Goal: Information Seeking & Learning: Obtain resource

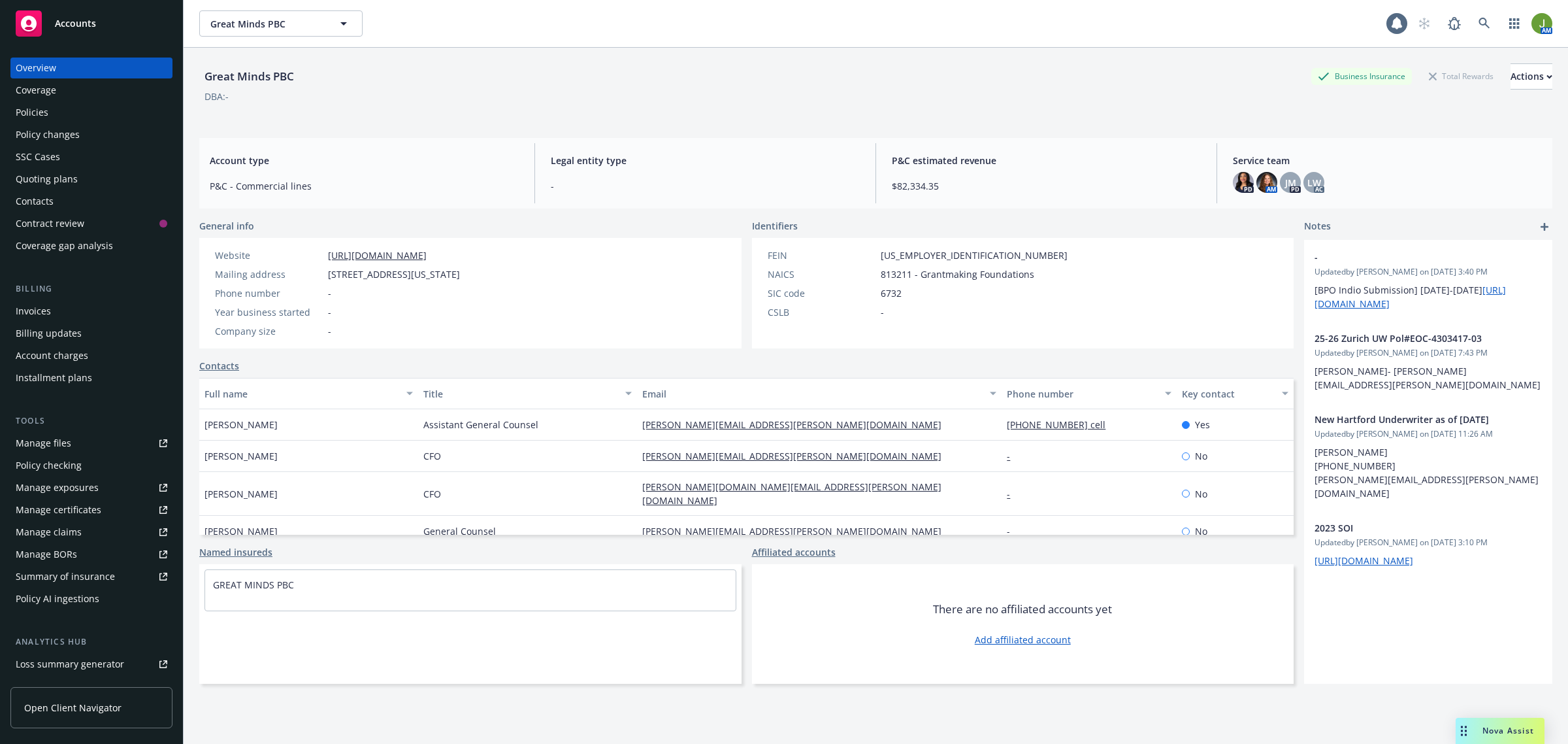
click at [100, 115] on div "Policies" at bounding box center [91, 112] width 152 height 21
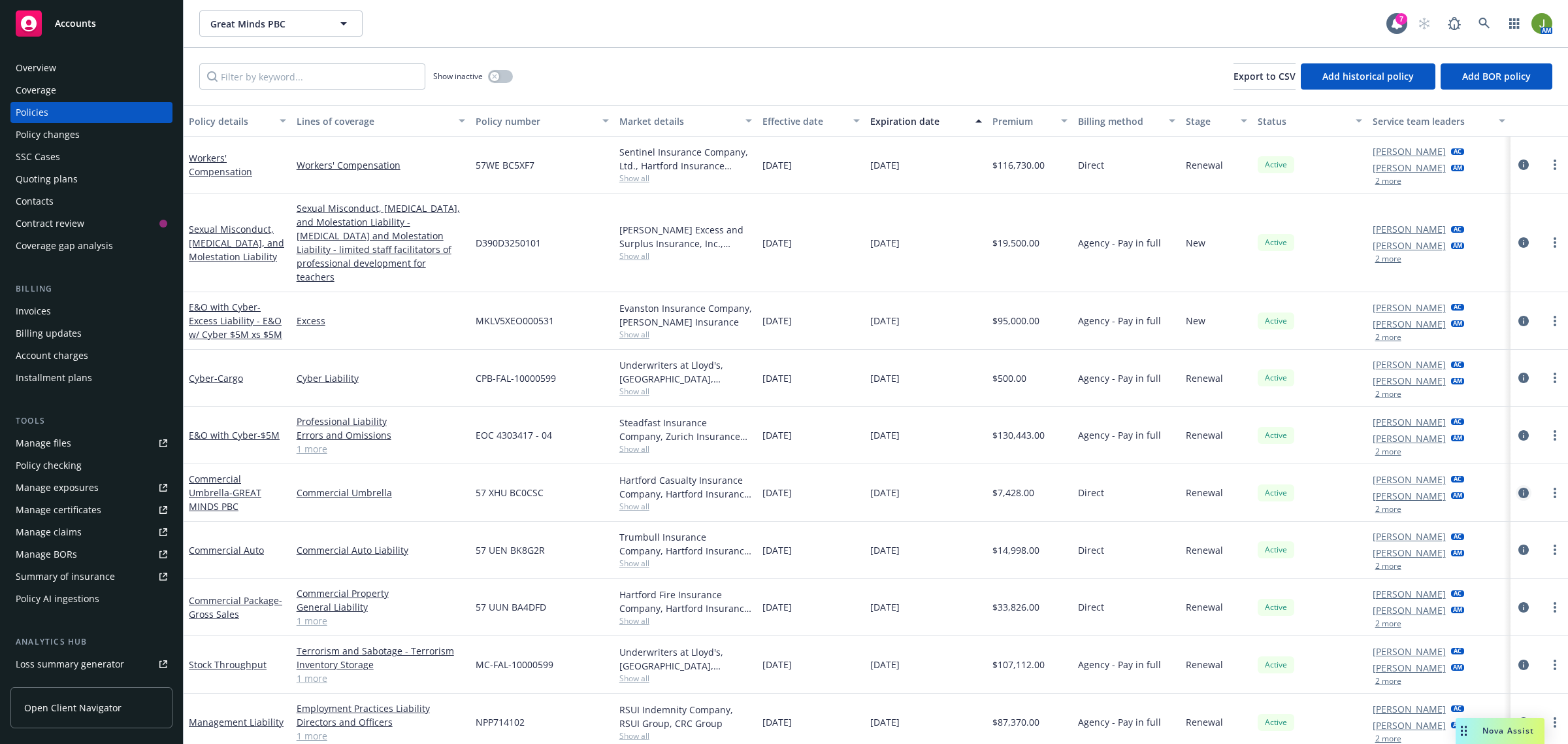
click at [1523, 487] on icon "circleInformation" at bounding box center [1523, 492] width 10 height 10
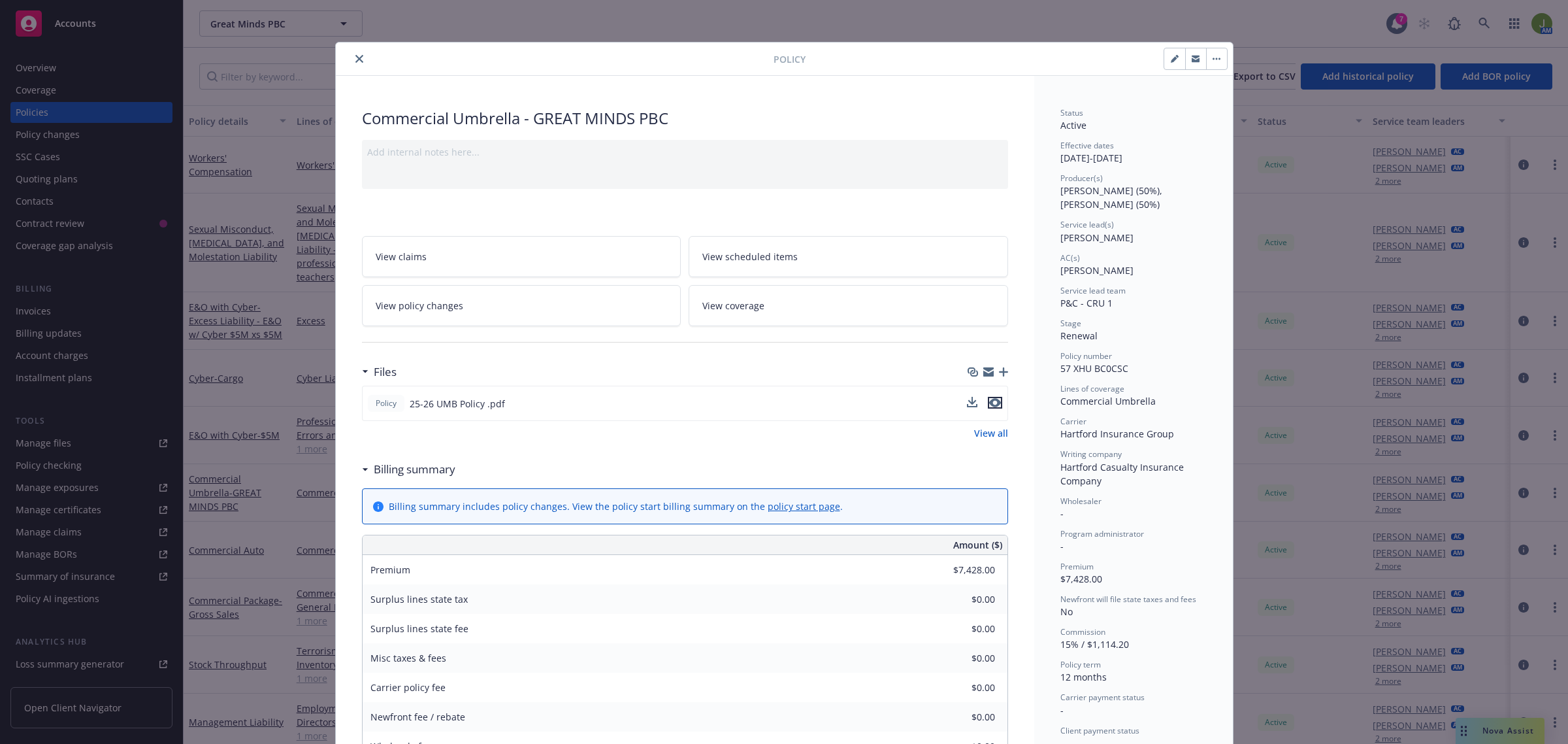
click at [991, 399] on icon "preview file" at bounding box center [995, 403] width 12 height 9
click at [356, 60] on icon "close" at bounding box center [360, 59] width 8 height 8
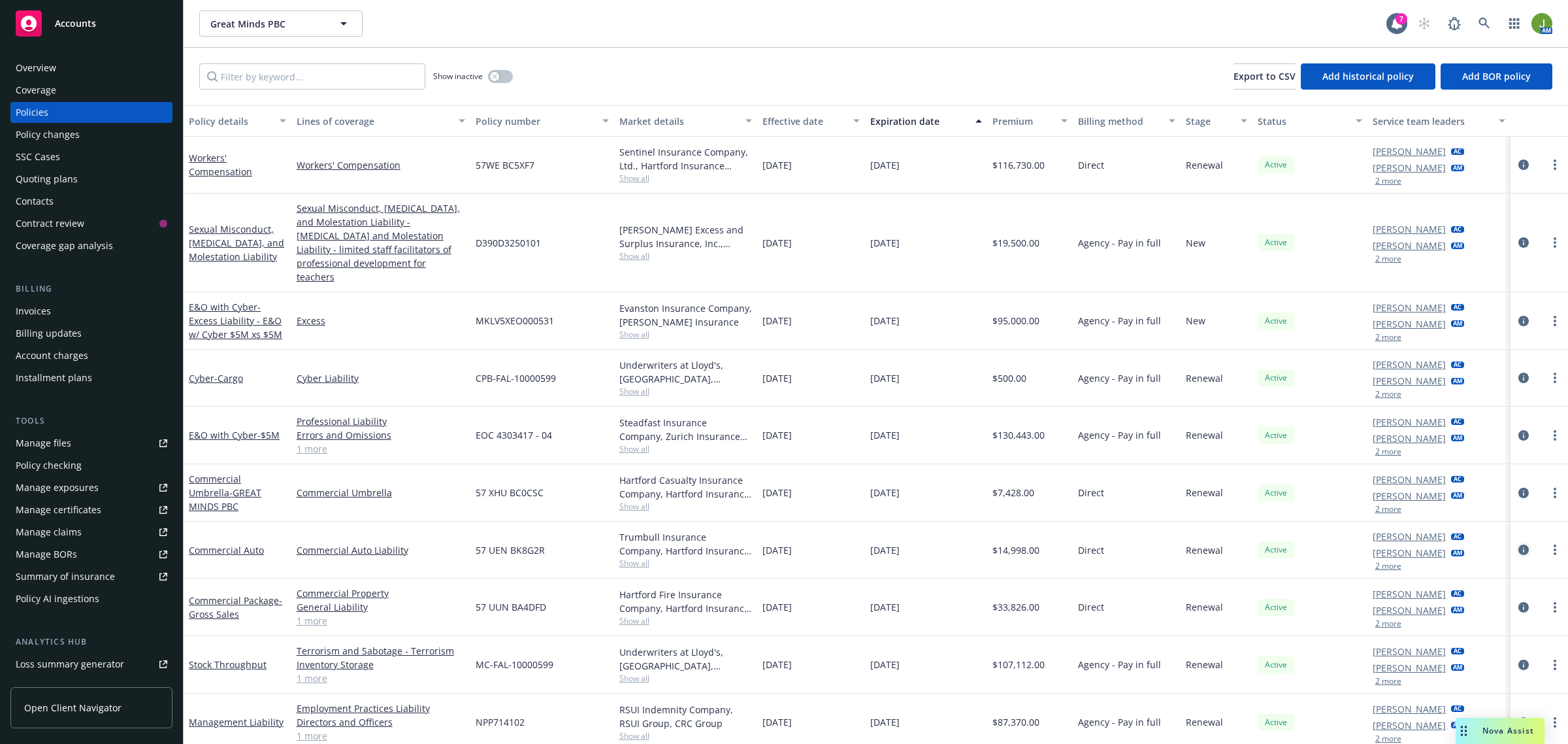
click at [1529, 544] on icon "circleInformation" at bounding box center [1523, 549] width 10 height 10
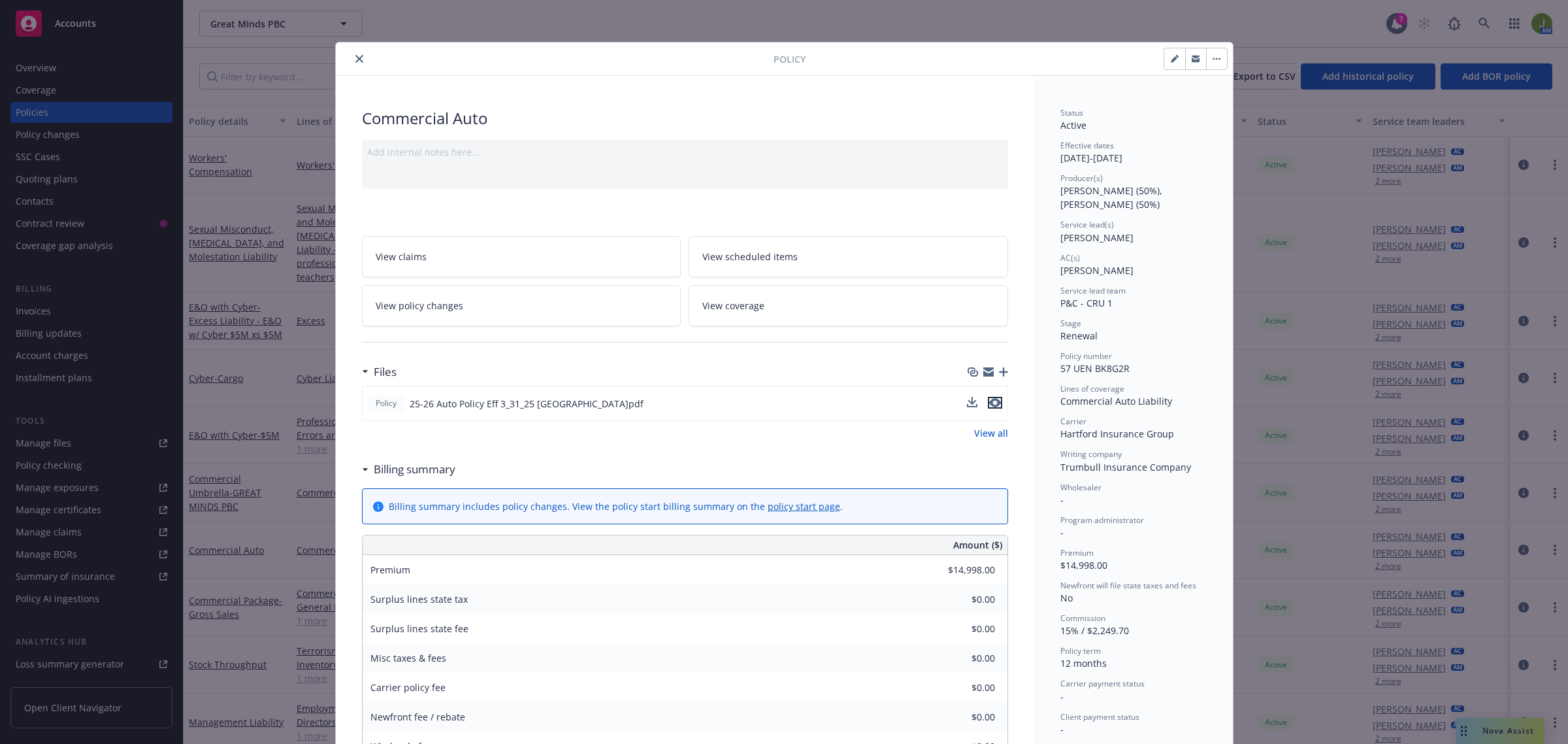
click at [989, 405] on icon "preview file" at bounding box center [995, 403] width 12 height 9
click at [356, 57] on icon "close" at bounding box center [360, 59] width 8 height 8
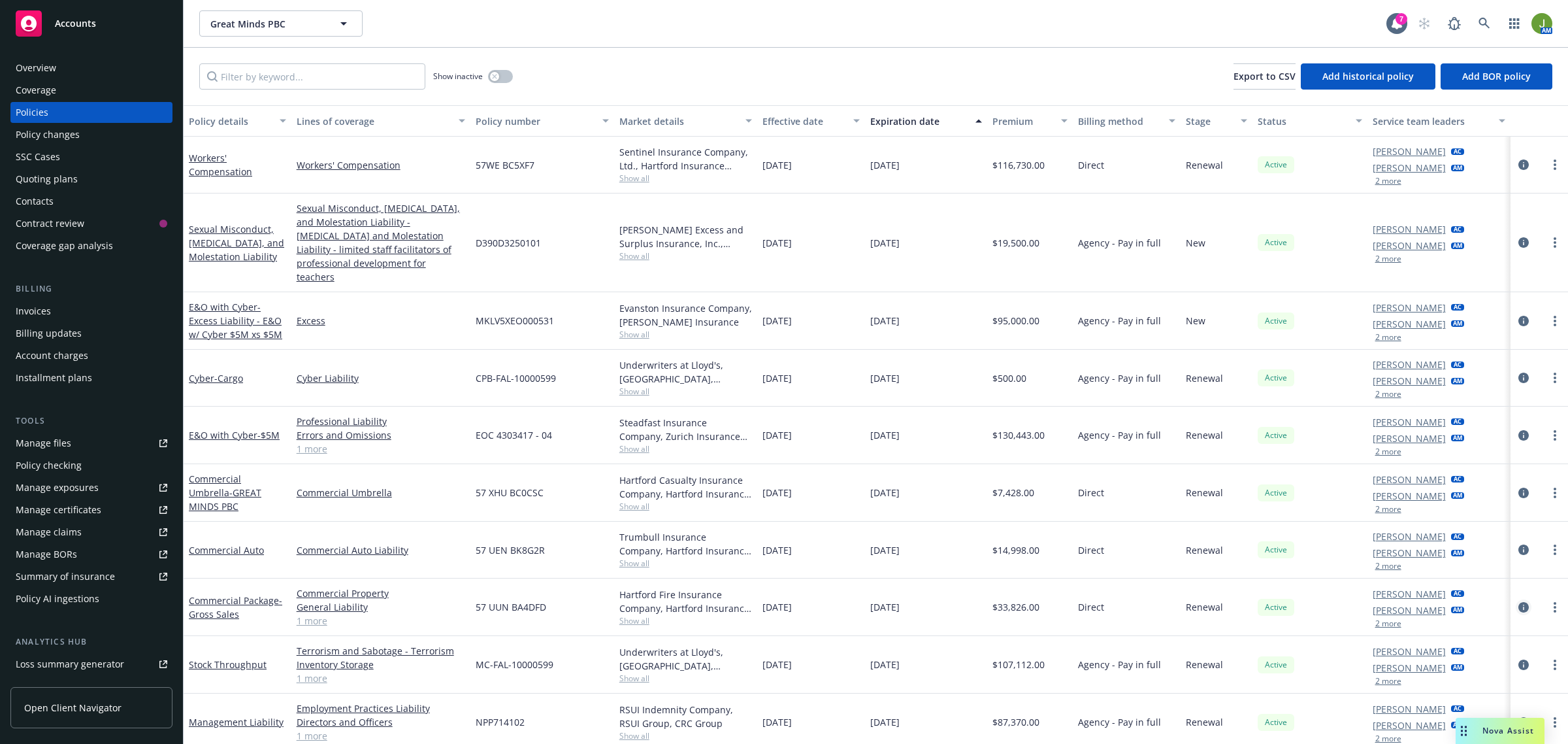
click at [1521, 602] on icon "circleInformation" at bounding box center [1523, 607] width 10 height 10
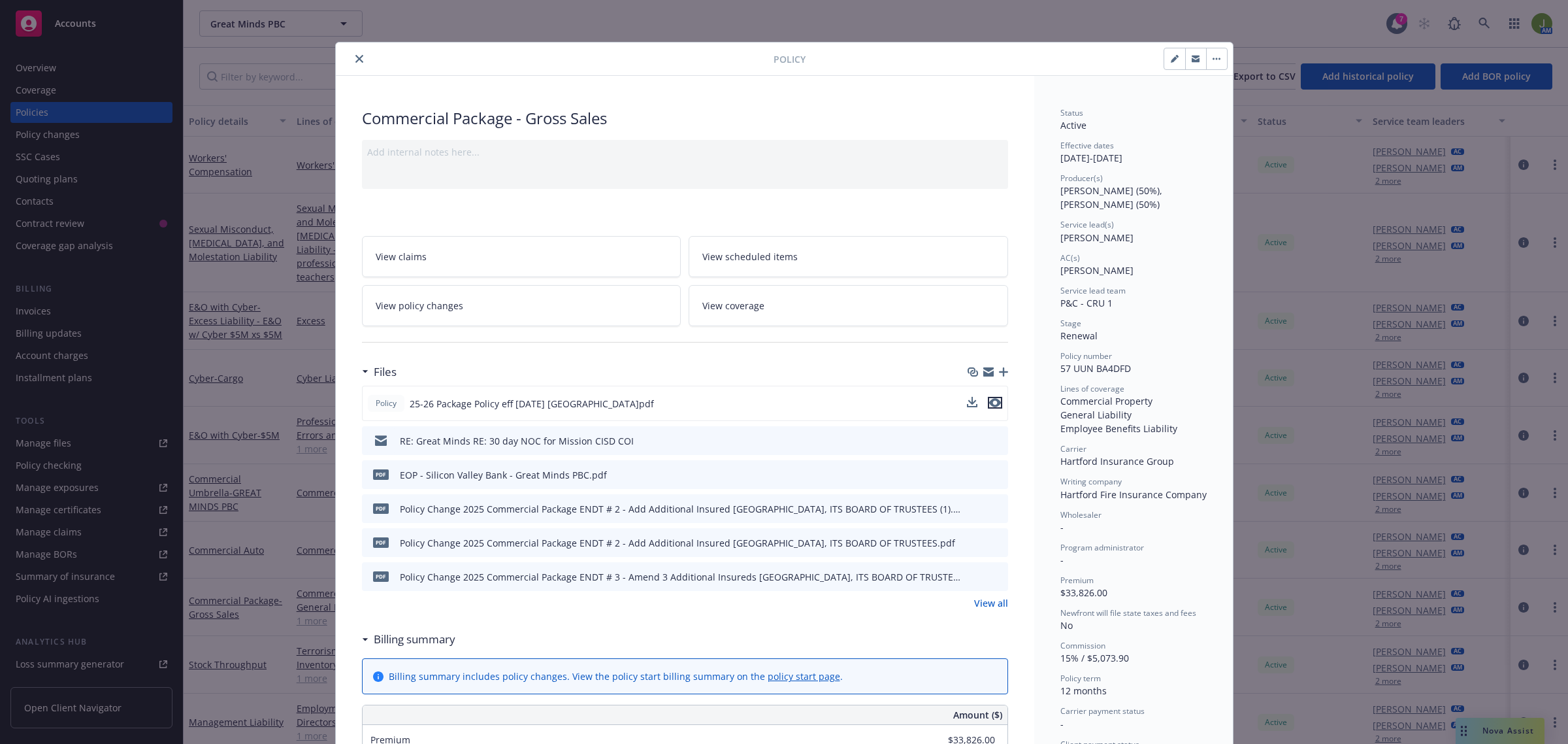
click at [989, 405] on icon "preview file" at bounding box center [995, 403] width 12 height 9
drag, startPoint x: 357, startPoint y: 57, endPoint x: 371, endPoint y: 67, distance: 17.2
click at [357, 57] on icon "close" at bounding box center [360, 59] width 8 height 8
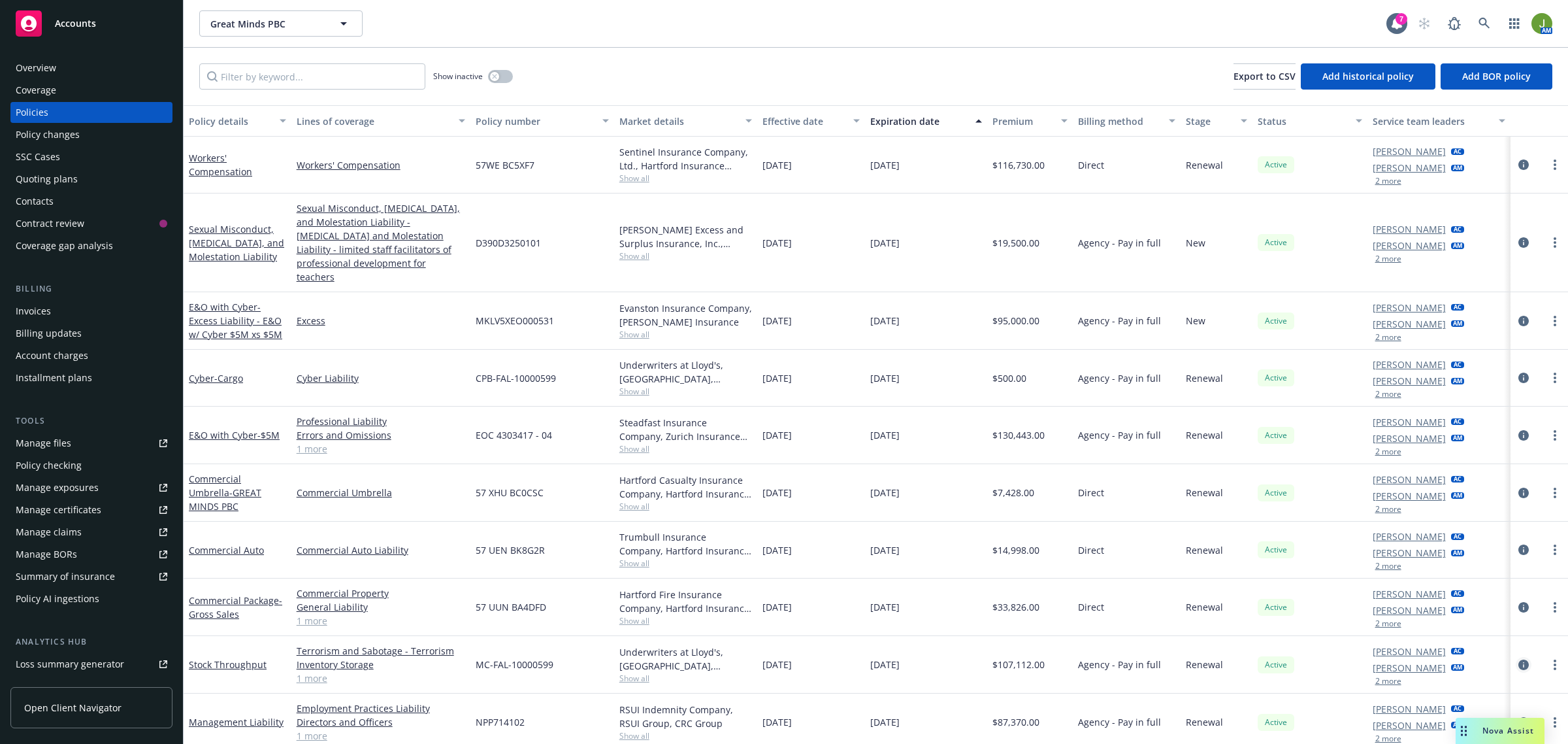
click at [1527, 660] on icon "circleInformation" at bounding box center [1523, 664] width 10 height 10
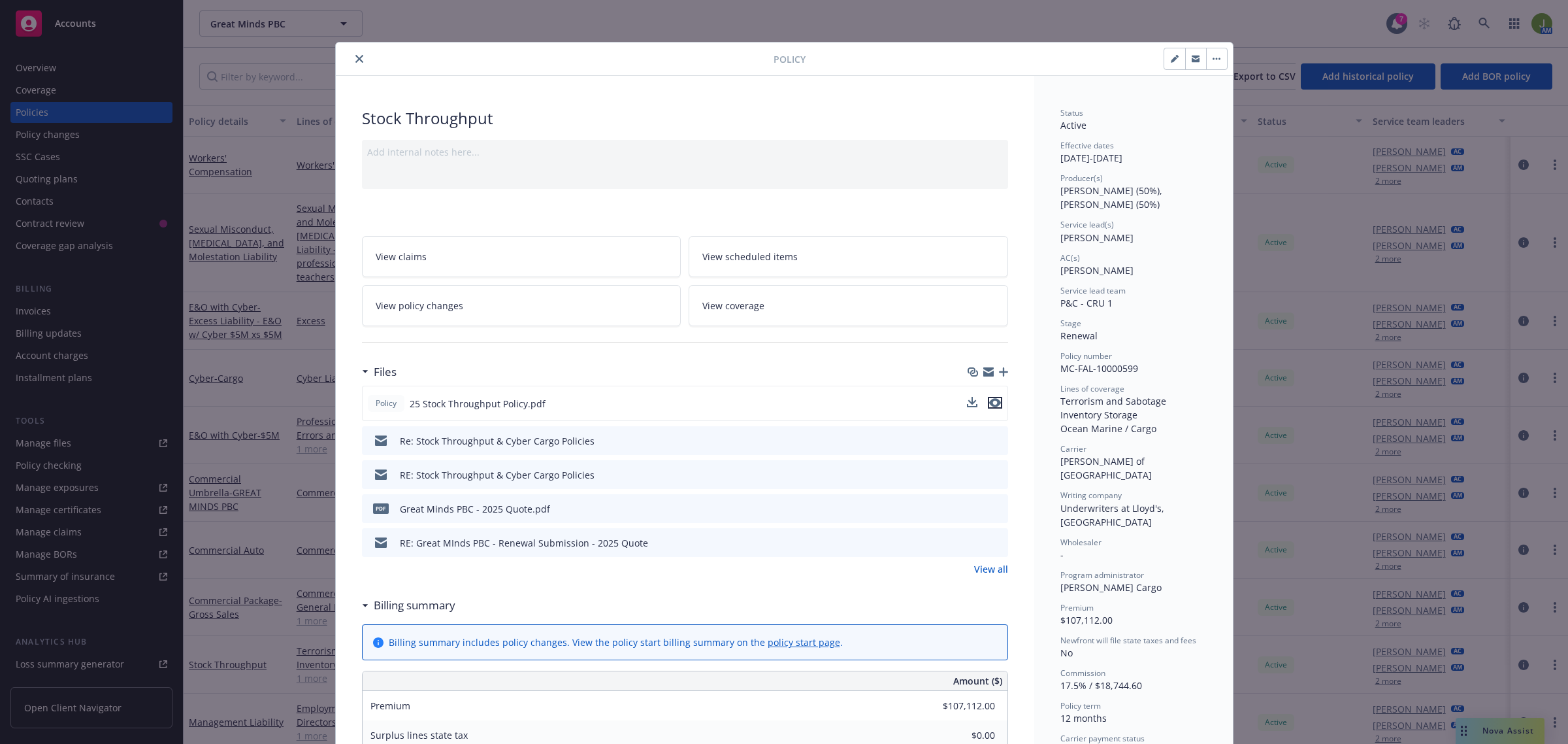
click at [990, 401] on icon "preview file" at bounding box center [995, 403] width 12 height 9
click at [356, 60] on icon "close" at bounding box center [360, 59] width 8 height 8
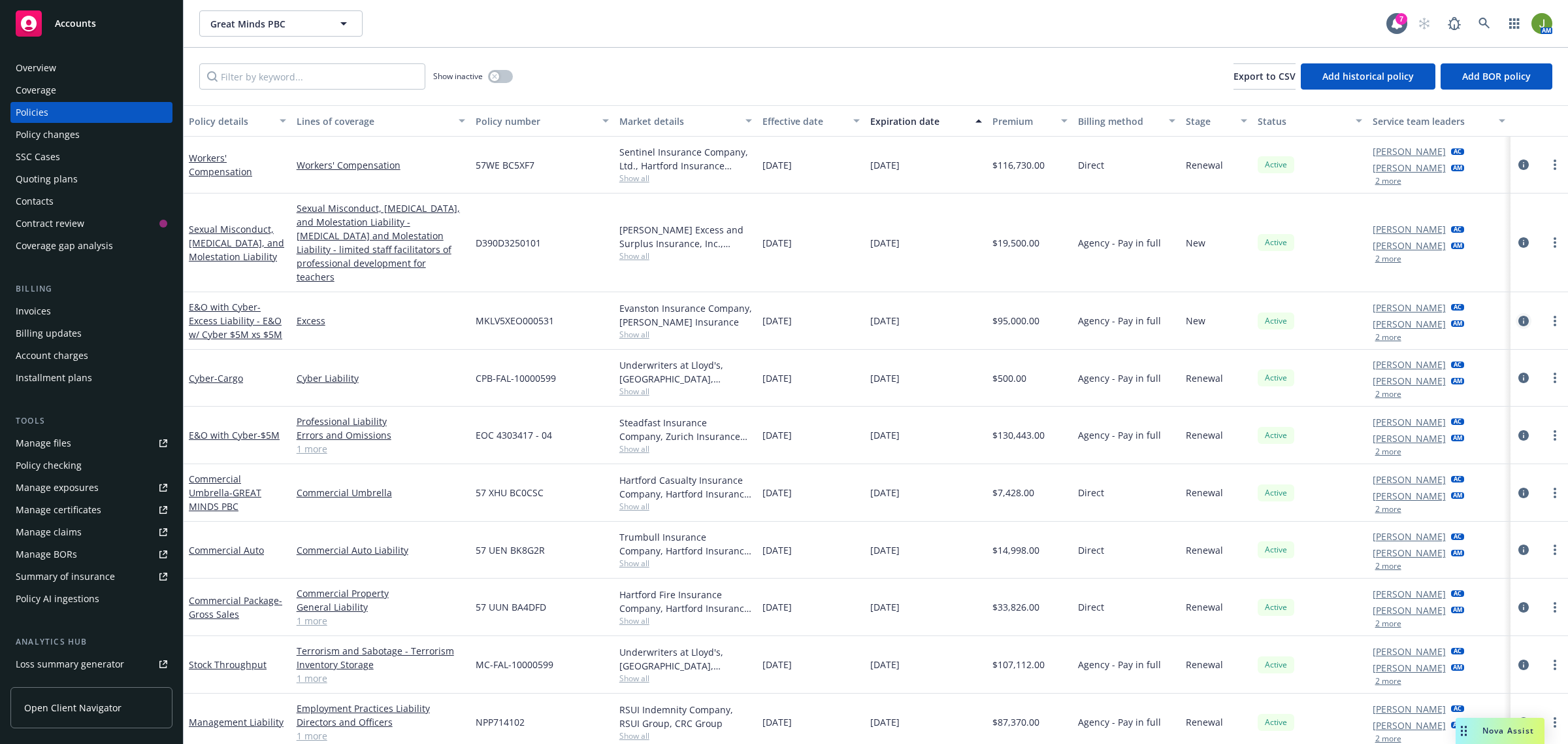
click at [1529, 316] on icon "circleInformation" at bounding box center [1523, 320] width 10 height 10
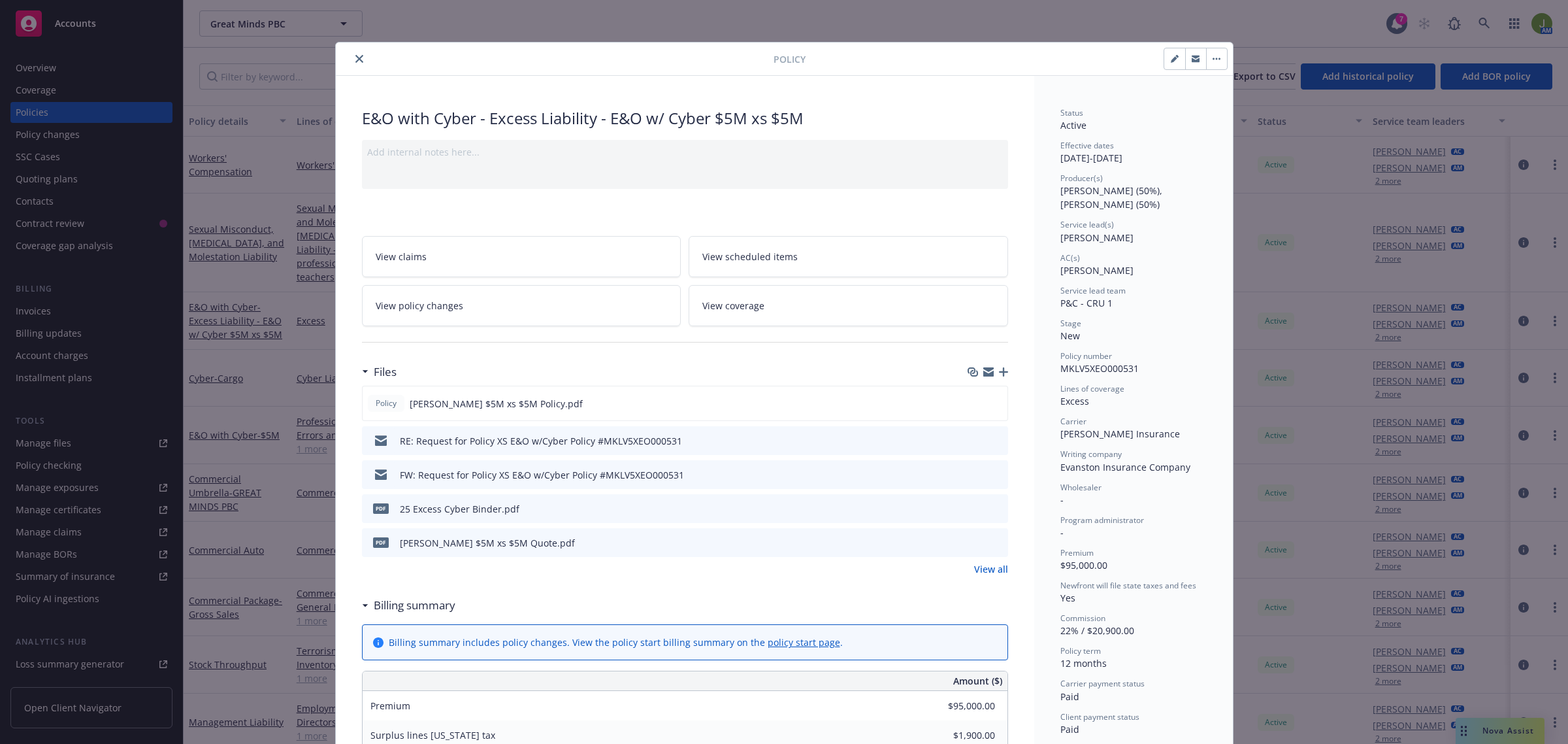
drag, startPoint x: 991, startPoint y: 403, endPoint x: 452, endPoint y: 318, distance: 545.7
click at [472, 378] on div "Files Policy [PERSON_NAME] $5M xs $5M Policy.pdf RE: Request for Policy XS E&O …" at bounding box center [685, 467] width 646 height 217
click at [352, 57] on button "close" at bounding box center [360, 59] width 16 height 16
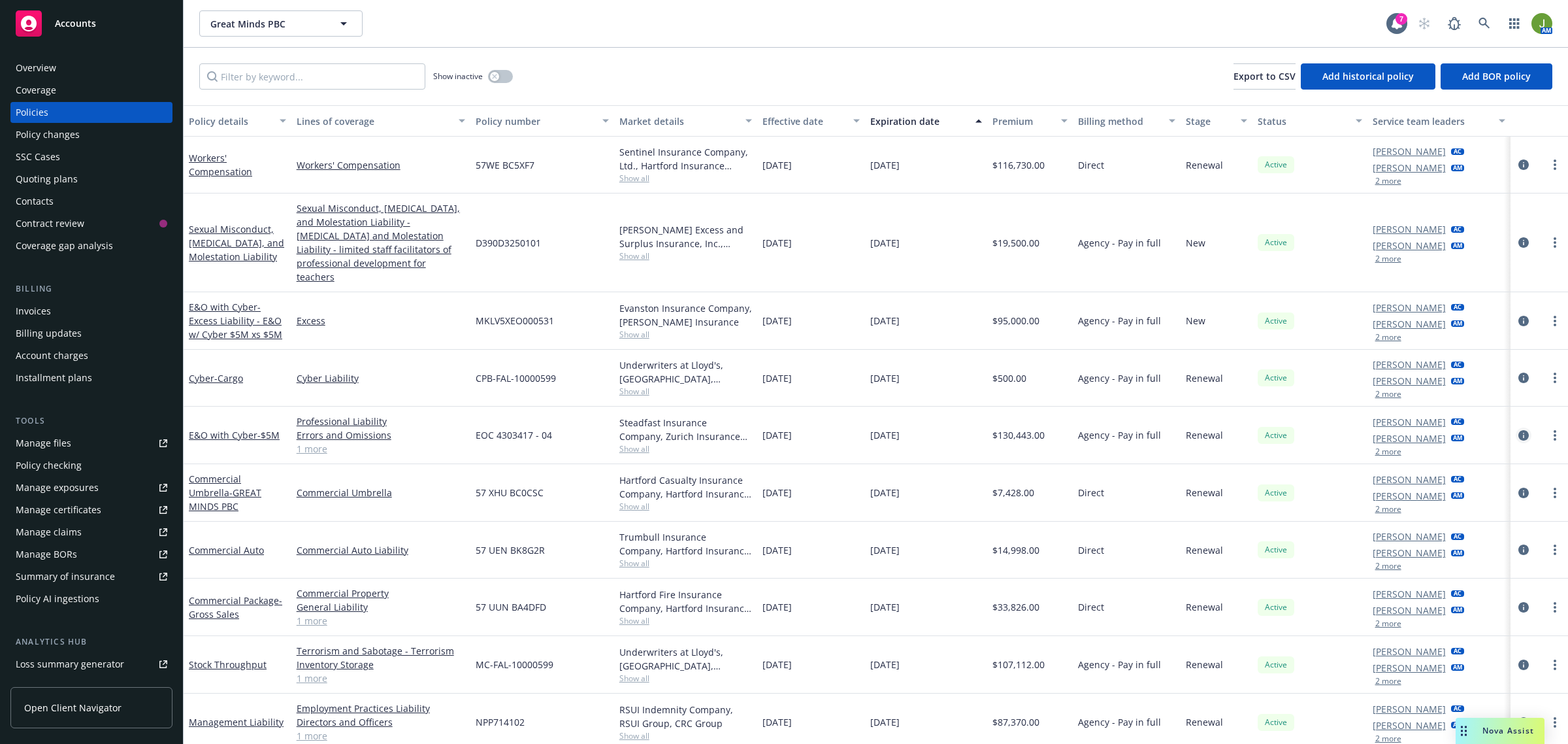
click at [1524, 430] on icon "circleInformation" at bounding box center [1523, 435] width 10 height 10
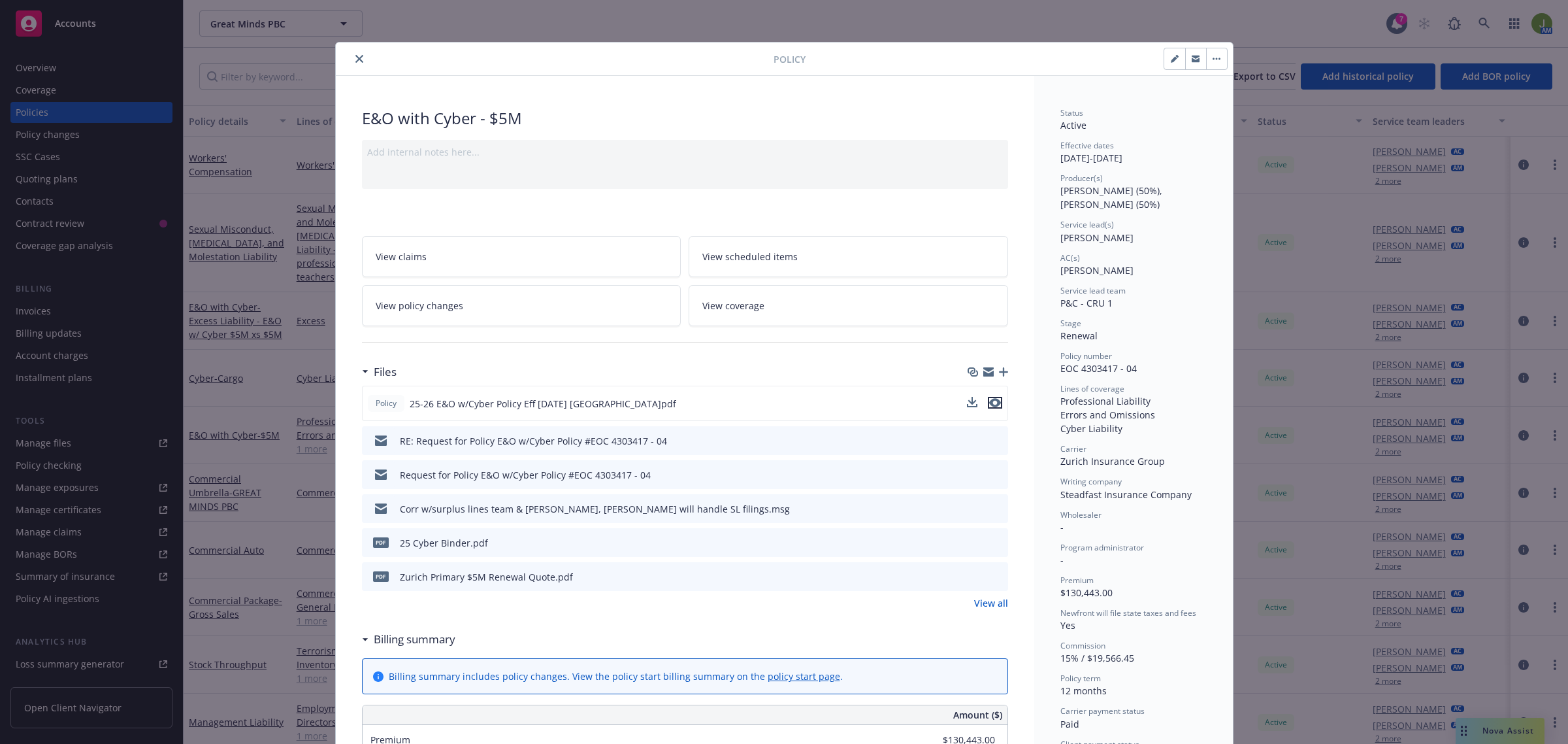
click at [990, 404] on icon "preview file" at bounding box center [995, 403] width 12 height 9
click at [356, 60] on icon "close" at bounding box center [360, 59] width 8 height 8
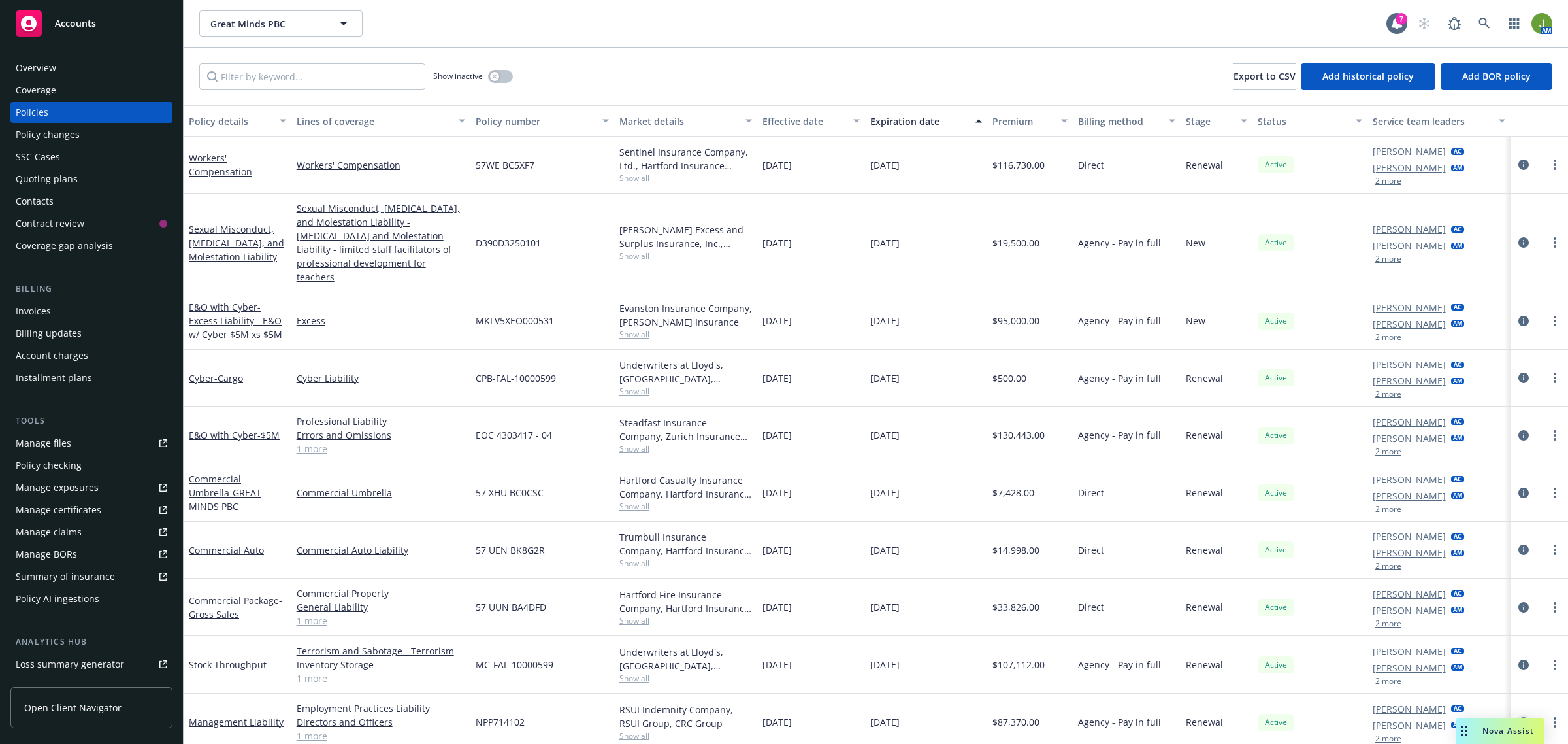
click at [1521, 717] on icon "circleInformation" at bounding box center [1523, 722] width 10 height 10
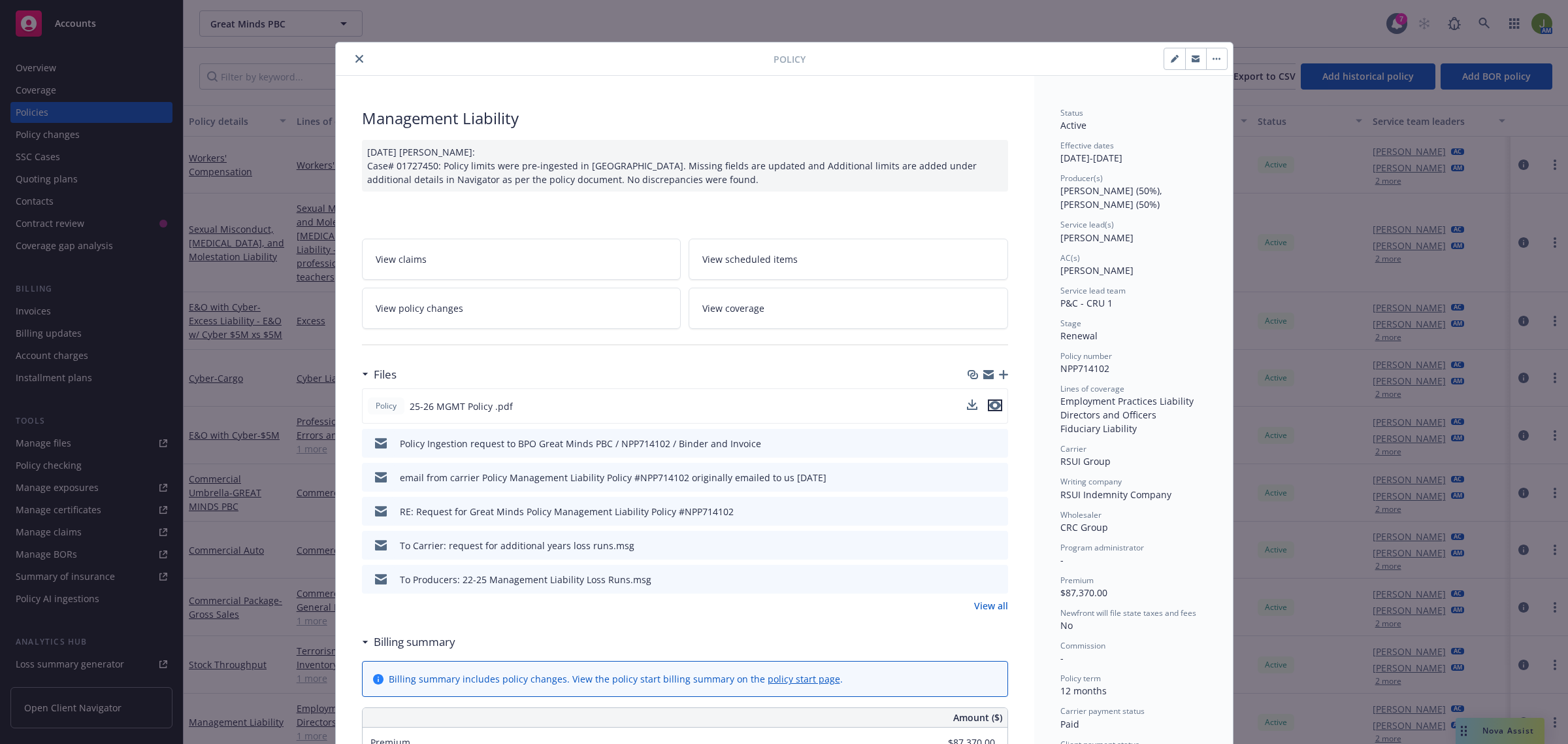
click at [990, 405] on icon "preview file" at bounding box center [995, 405] width 12 height 9
click at [994, 409] on icon "preview file" at bounding box center [995, 405] width 12 height 9
